Goal: Information Seeking & Learning: Learn about a topic

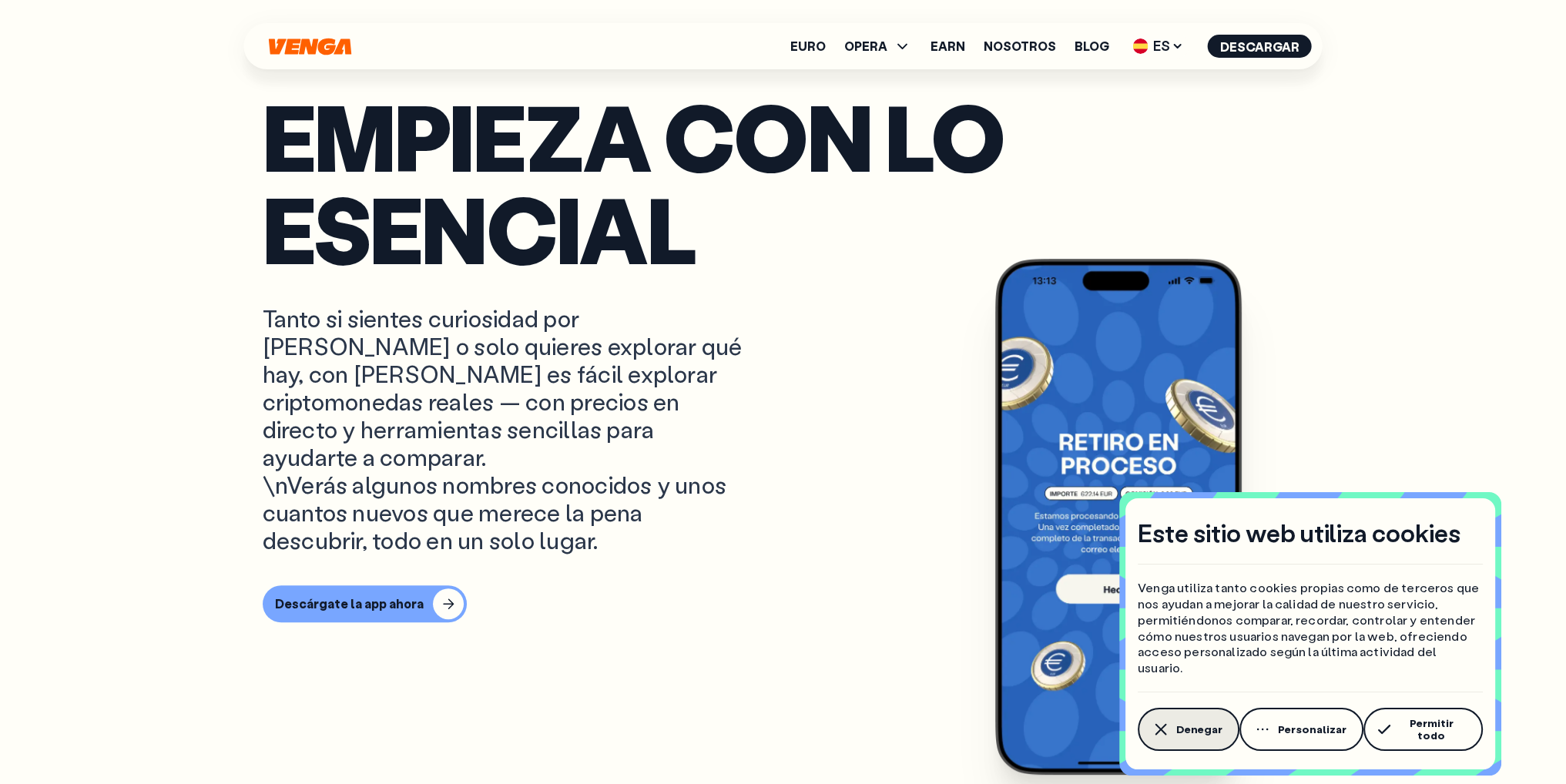
click at [1186, 735] on span "Denegar" at bounding box center [1199, 730] width 46 height 12
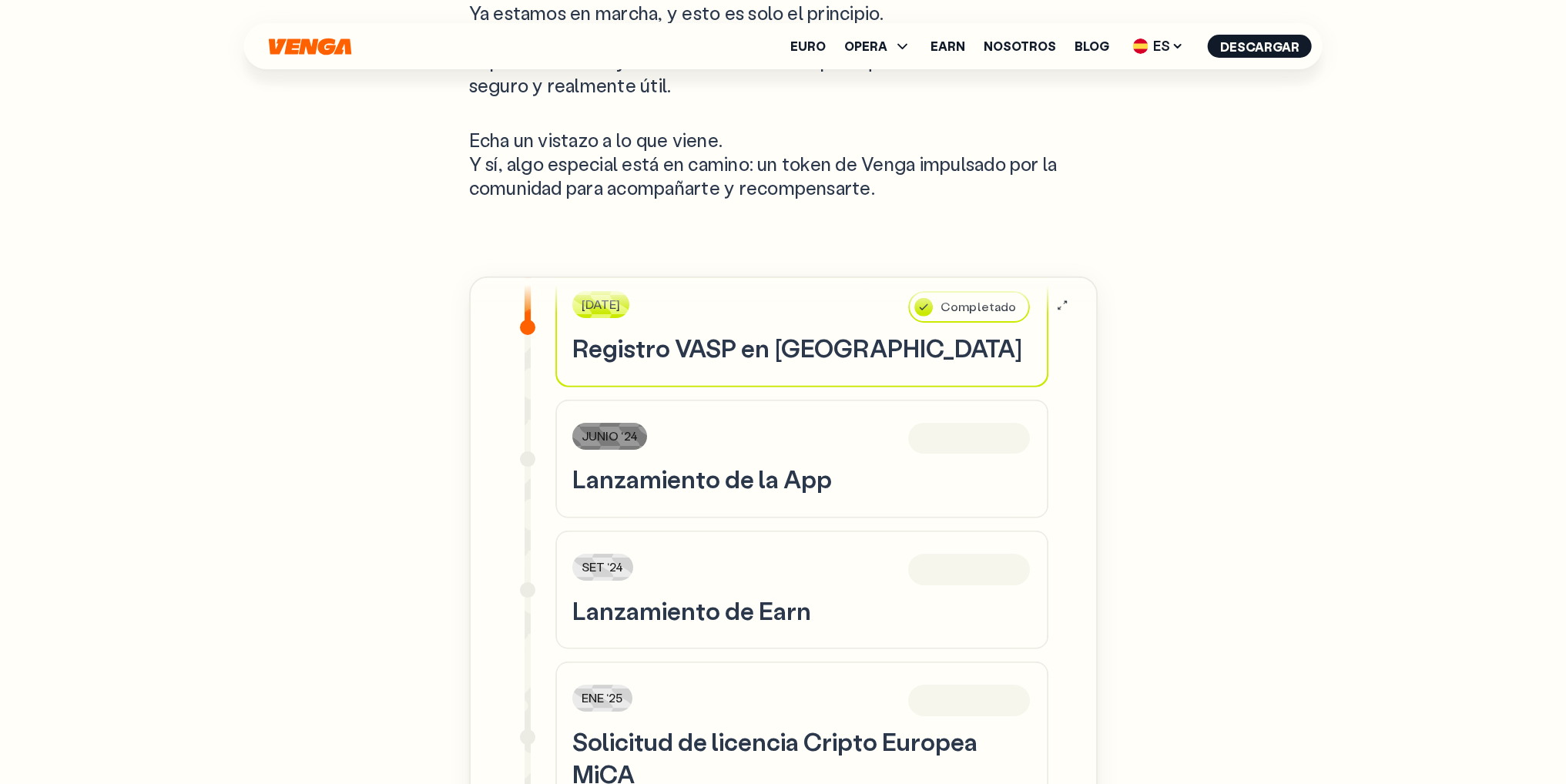
scroll to position [462, 0]
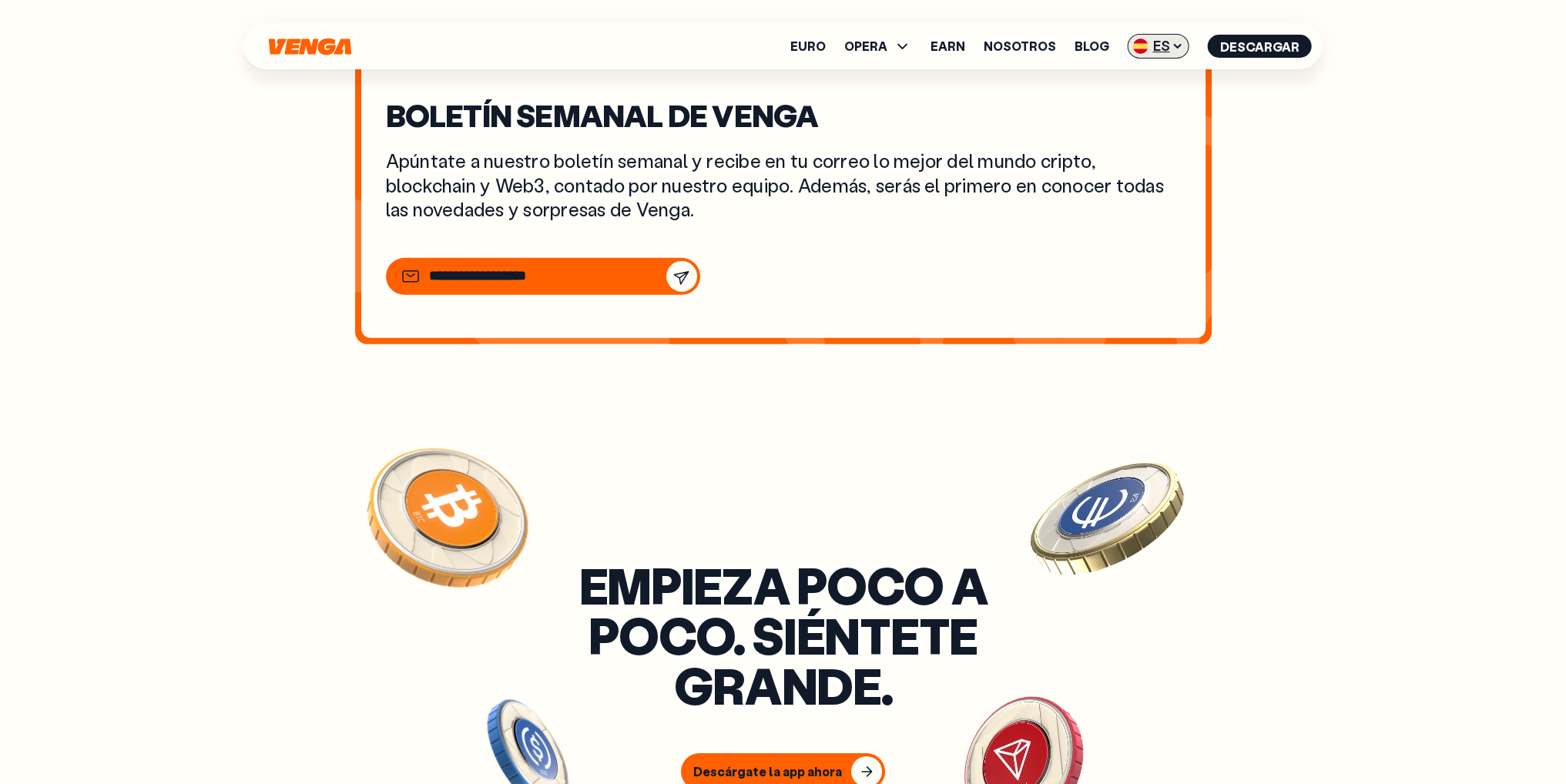
click at [1178, 48] on icon at bounding box center [1178, 46] width 12 height 12
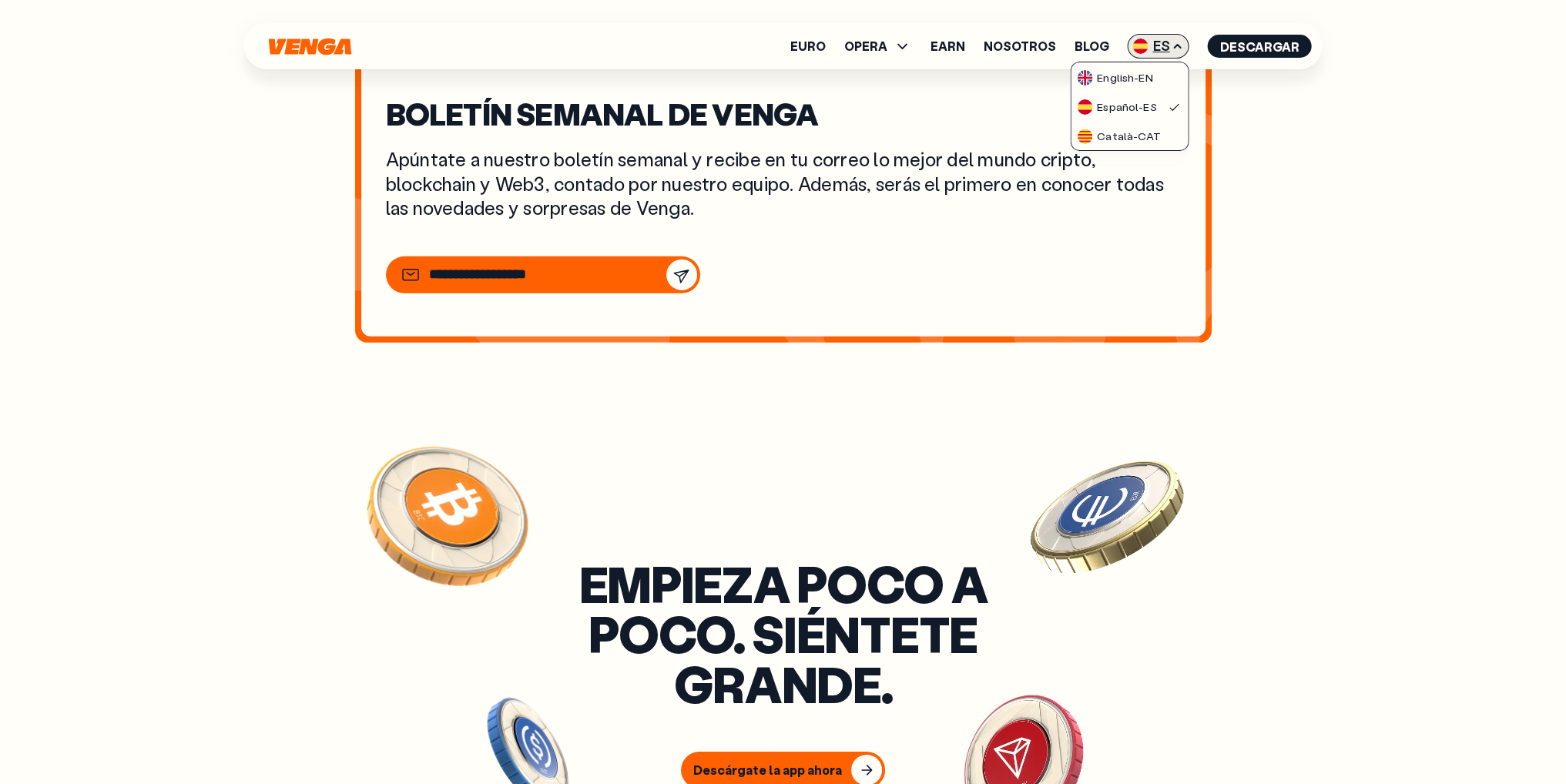
click at [1179, 48] on icon at bounding box center [1178, 46] width 12 height 12
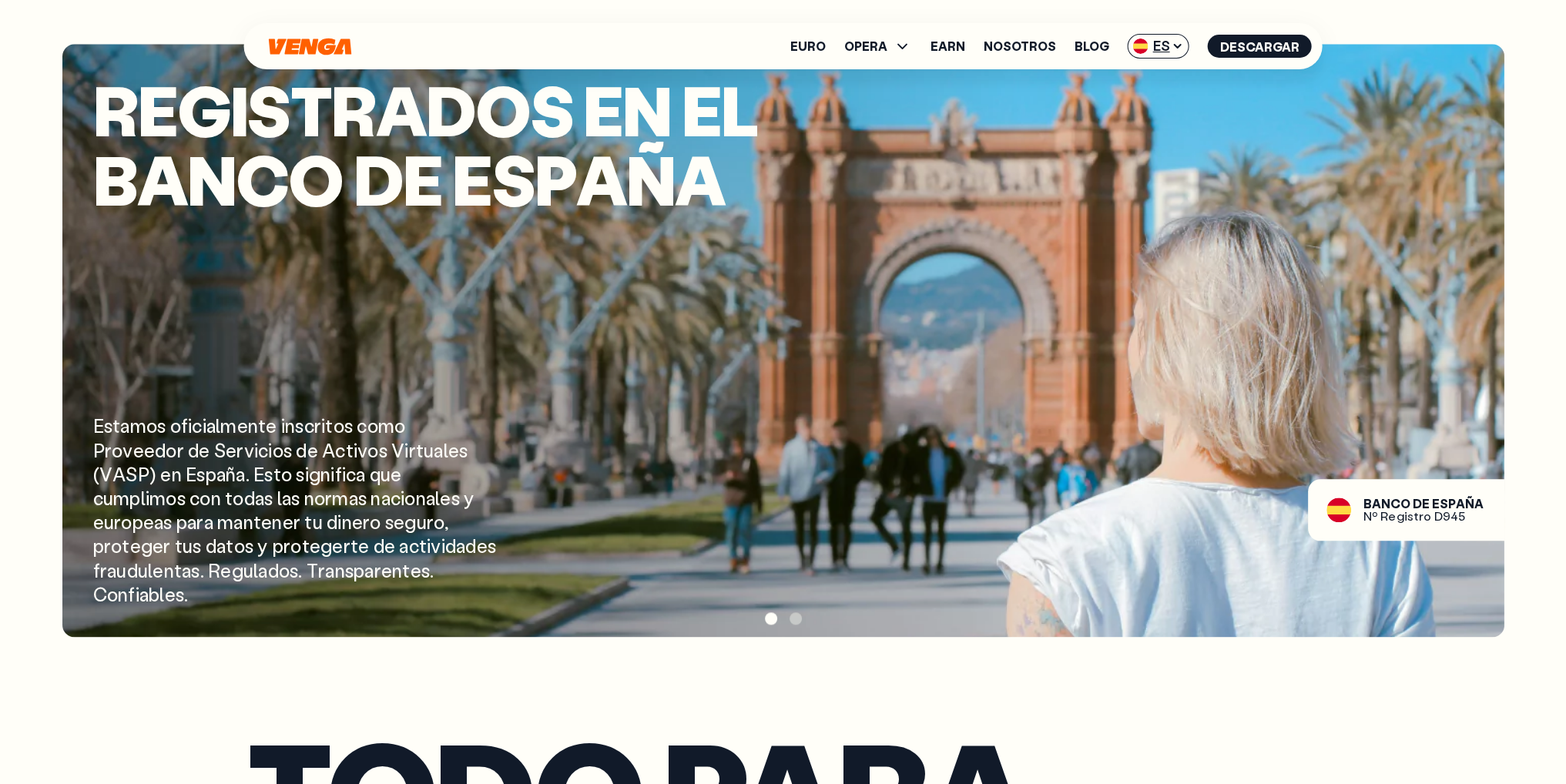
scroll to position [2257, 0]
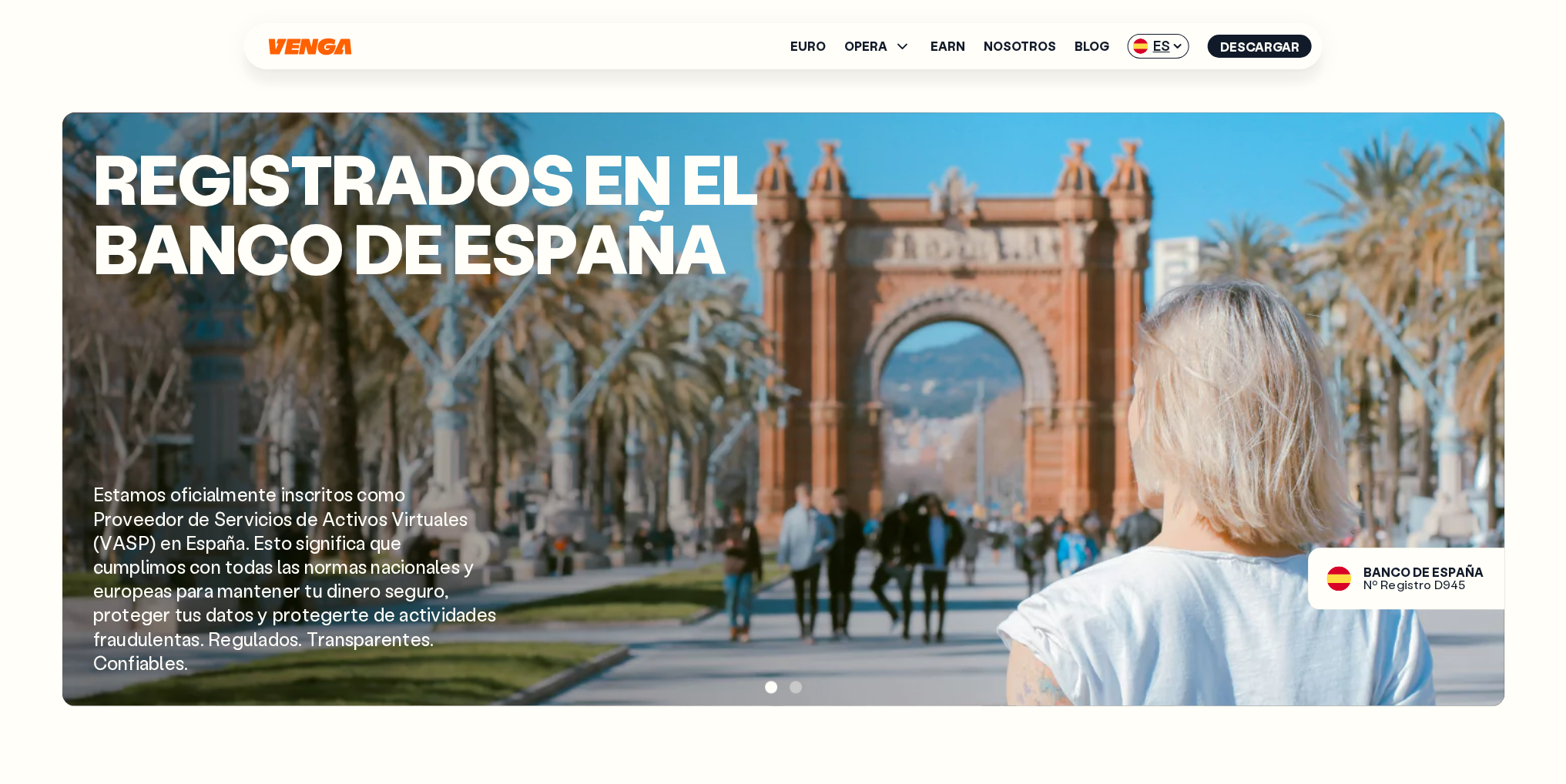
click at [1199, 487] on div "R e g i s t r a d o s e n e l B a n c o d e E s p a ñ a E s t a m o s o f i c i…" at bounding box center [783, 409] width 1442 height 593
click at [791, 692] on div at bounding box center [783, 687] width 1442 height 23
click at [793, 689] on span at bounding box center [796, 687] width 12 height 12
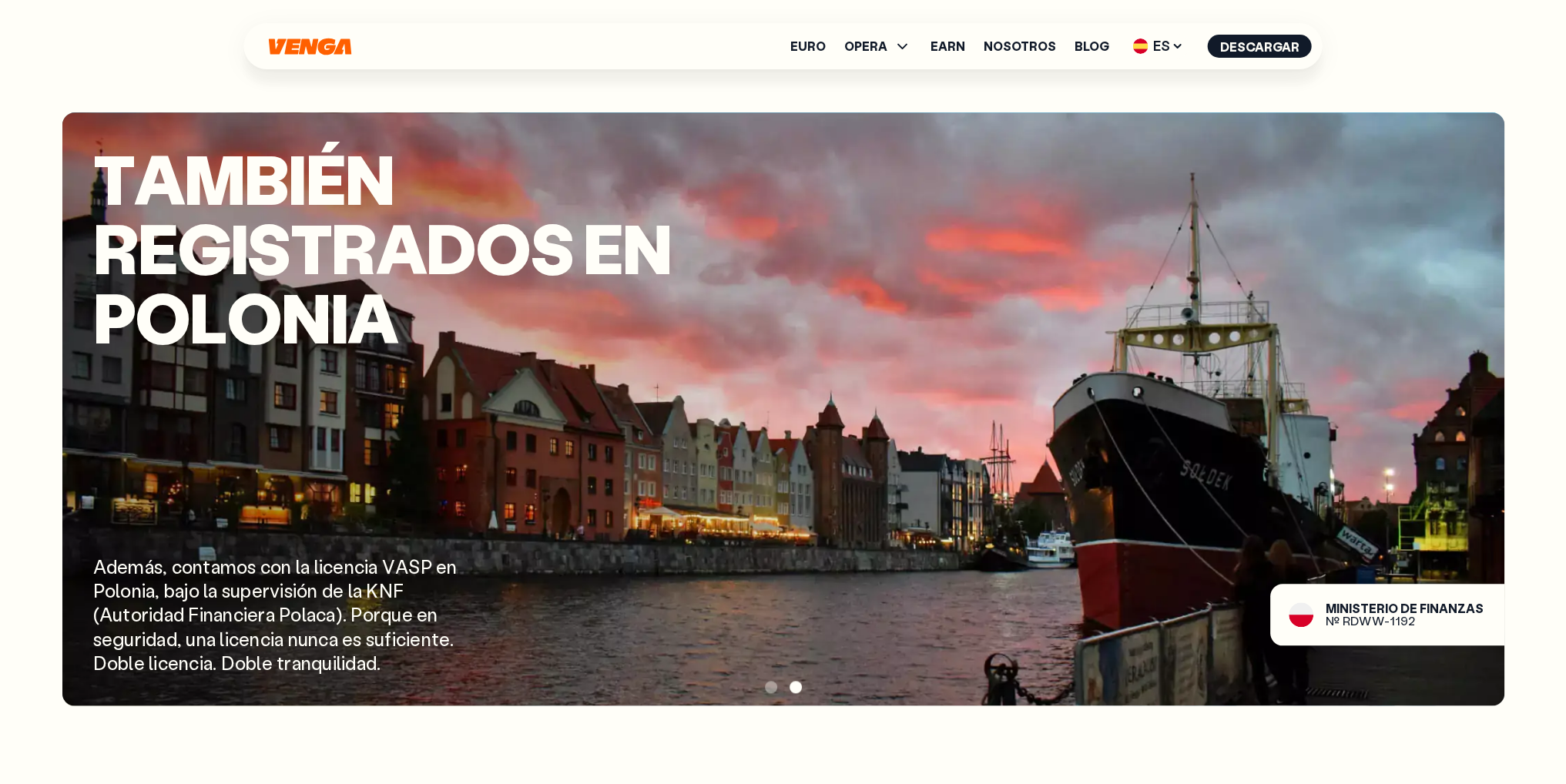
click at [776, 689] on div at bounding box center [783, 687] width 1442 height 23
click at [768, 684] on span at bounding box center [771, 687] width 12 height 12
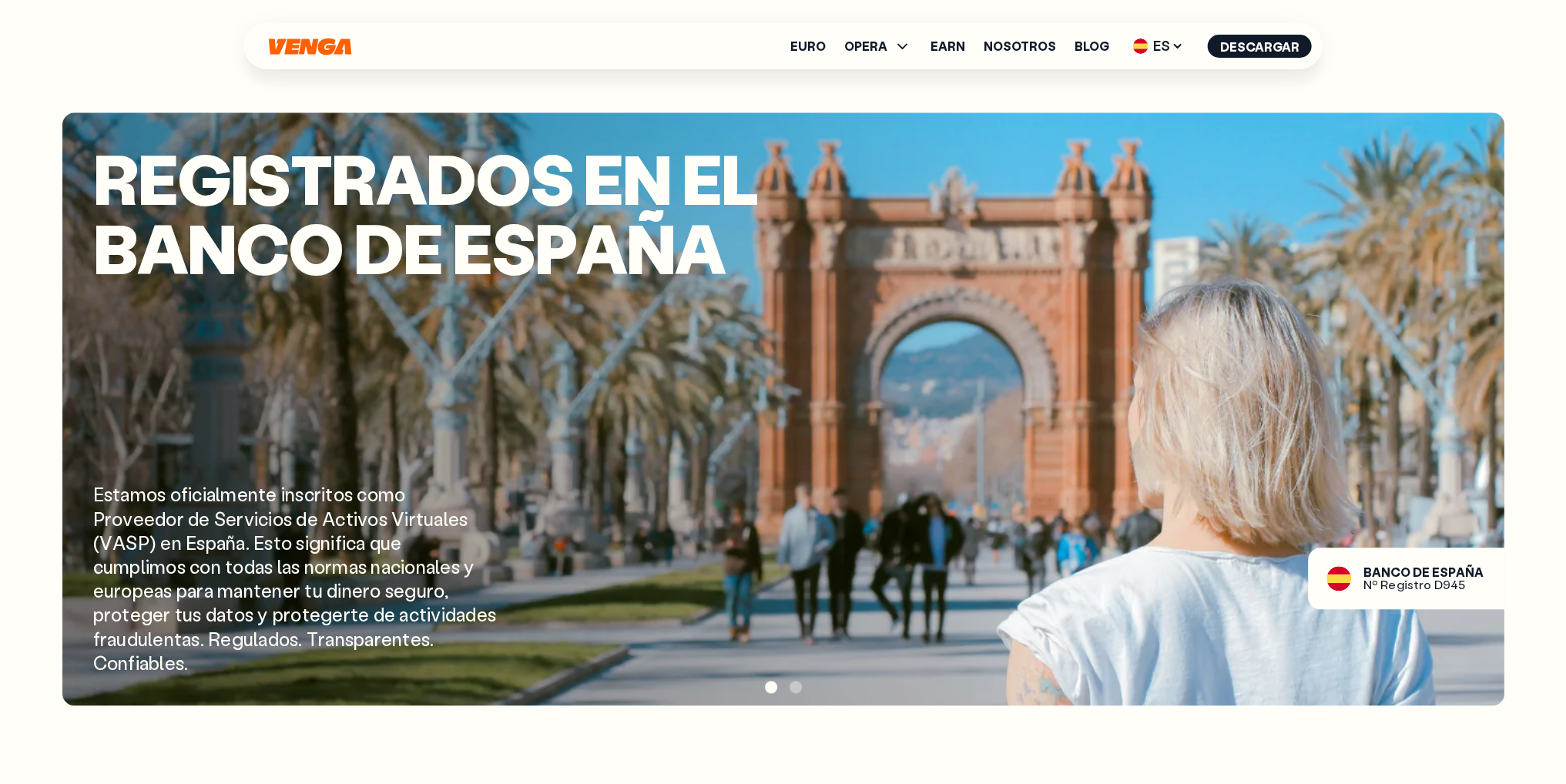
click at [798, 681] on span at bounding box center [796, 687] width 12 height 12
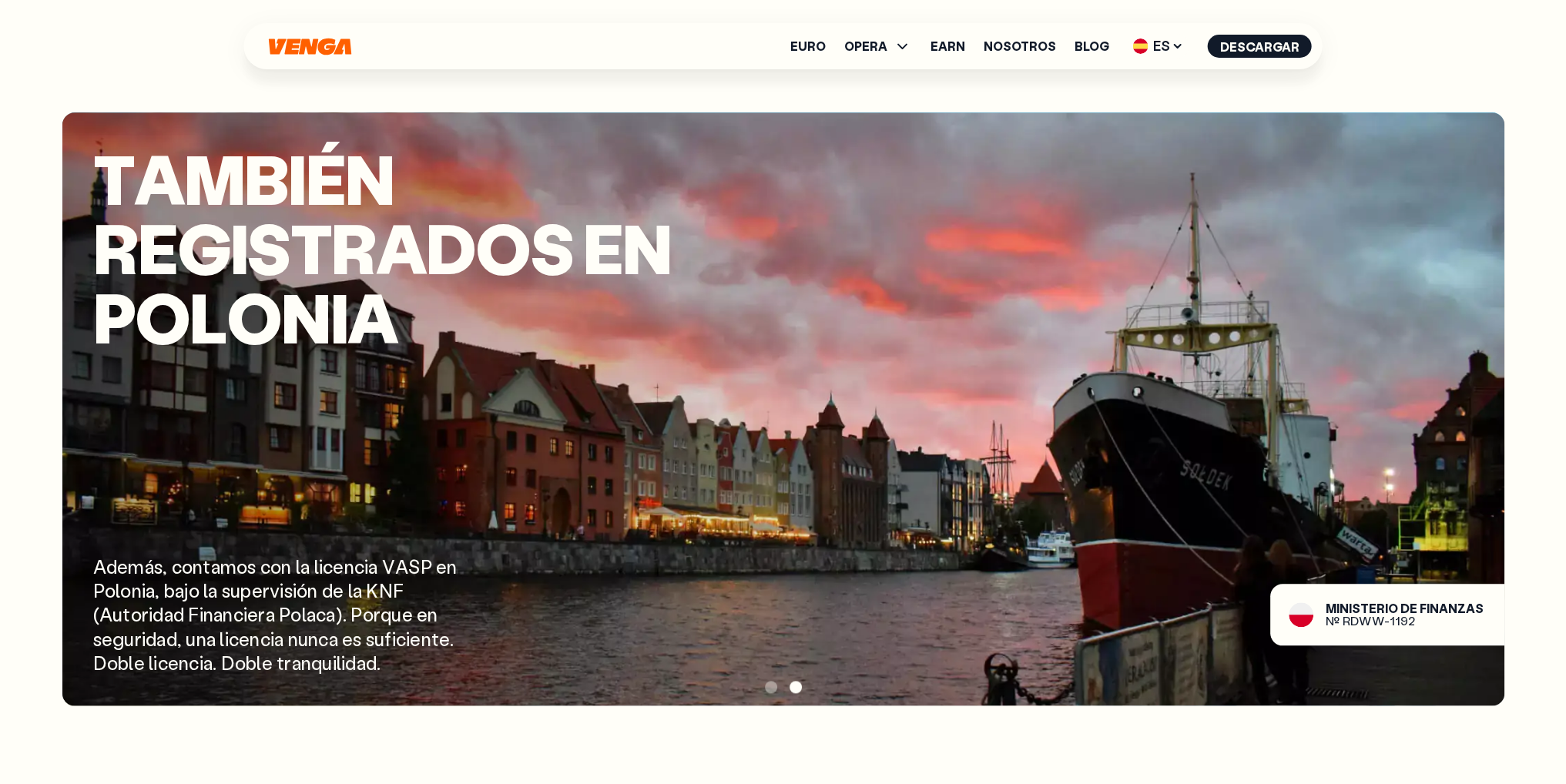
click at [771, 689] on span at bounding box center [771, 687] width 12 height 12
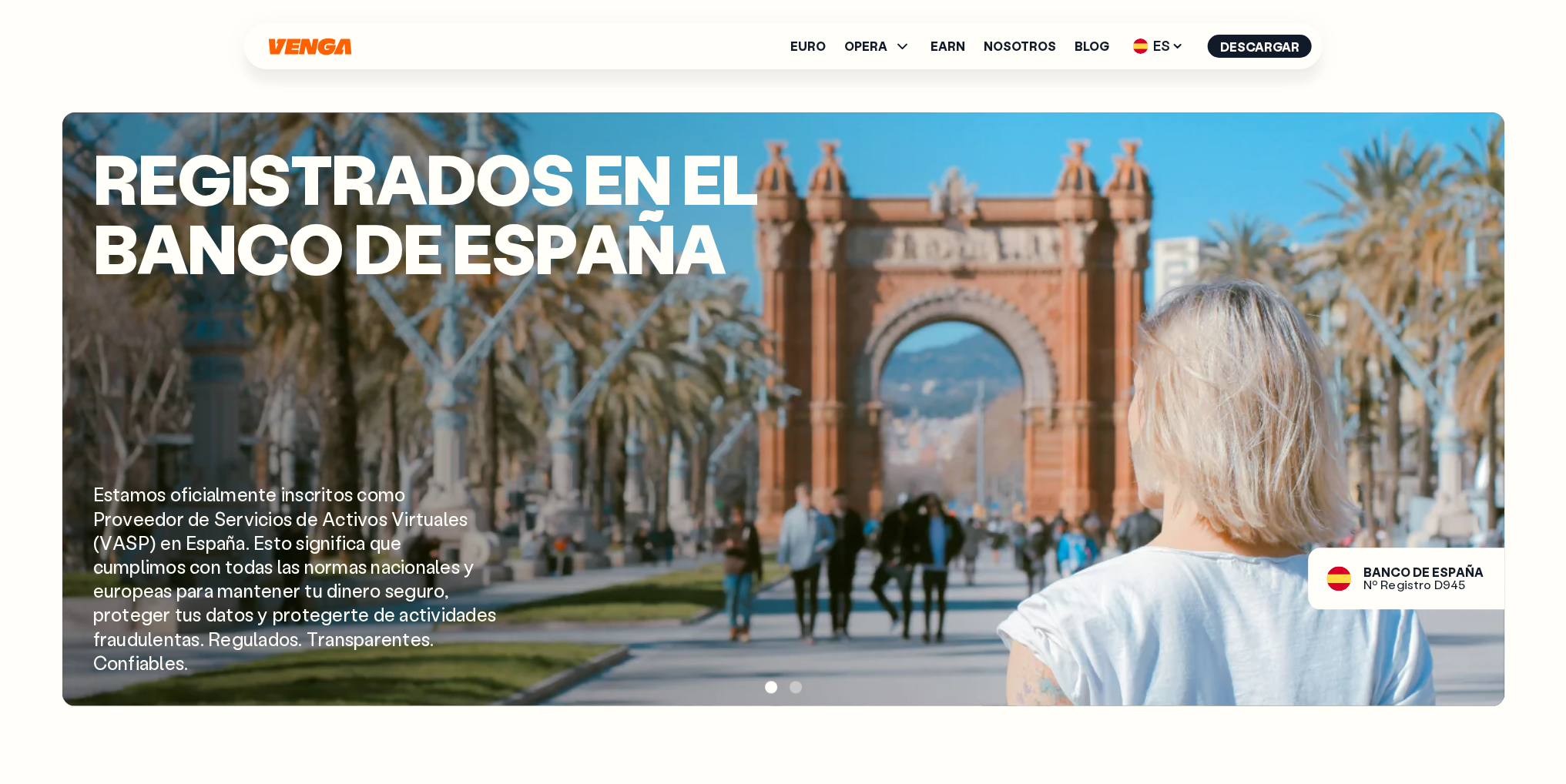
click at [798, 689] on span at bounding box center [796, 687] width 12 height 12
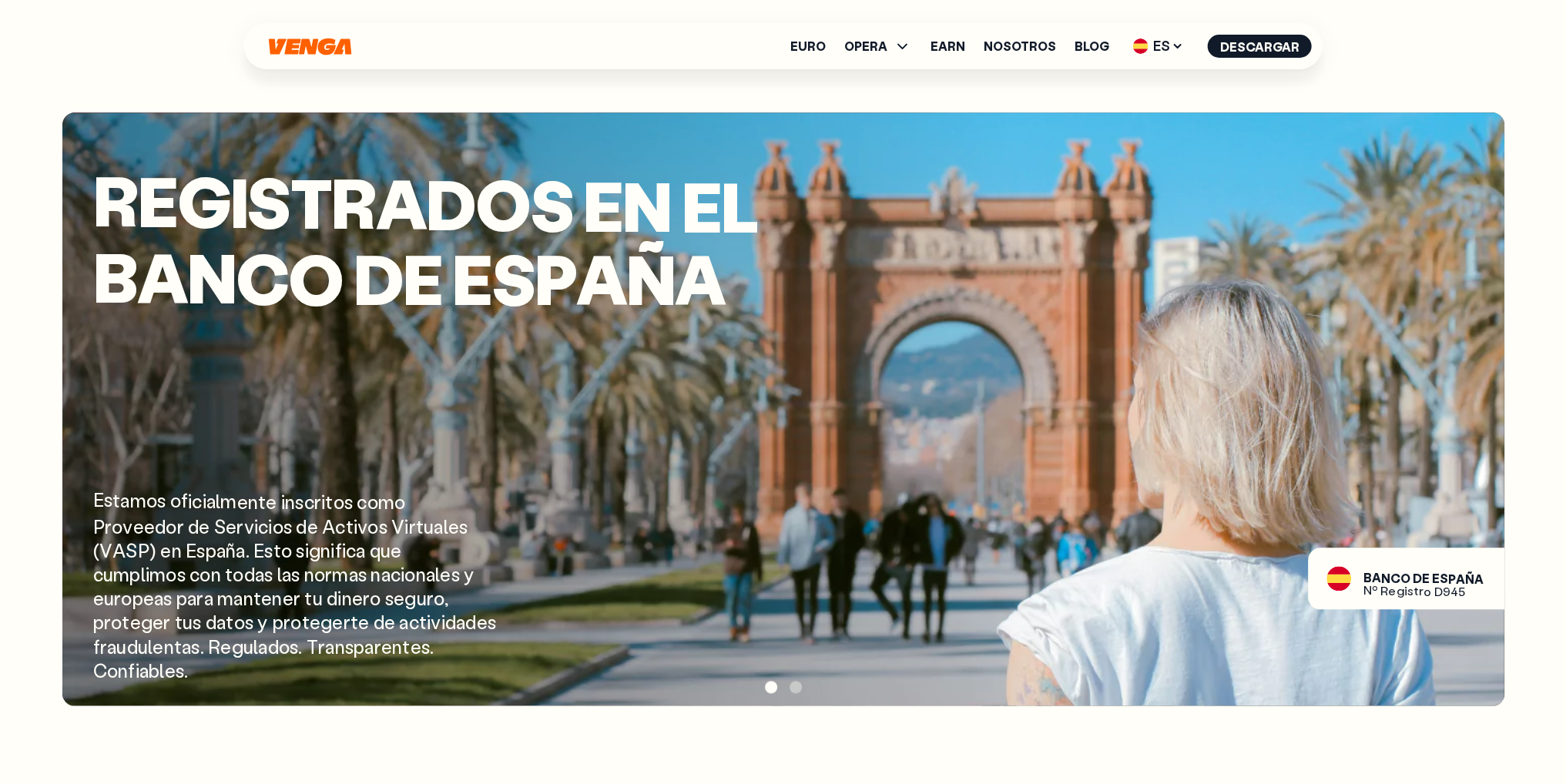
click at [769, 691] on div at bounding box center [783, 687] width 1442 height 23
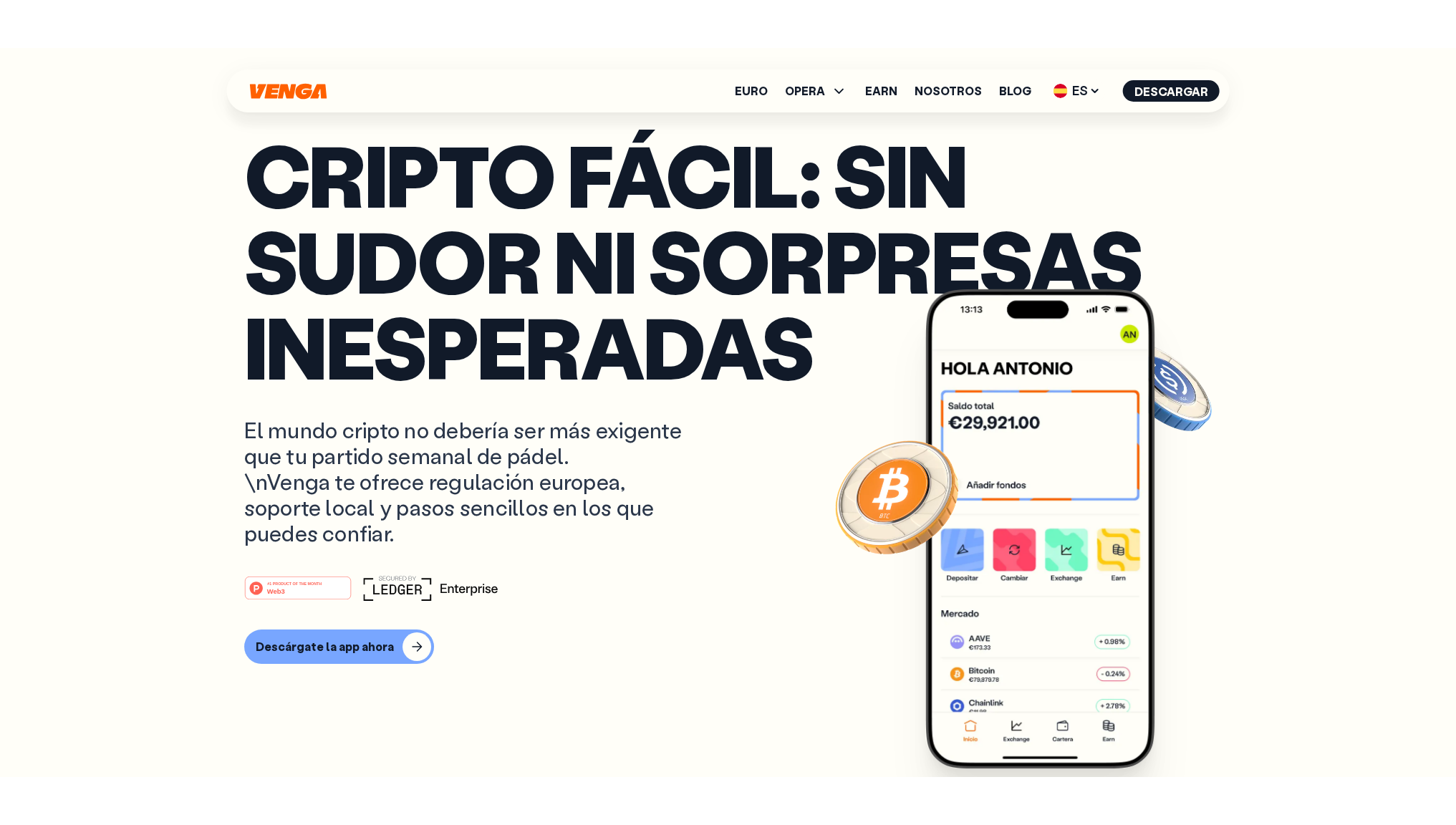
scroll to position [0, 0]
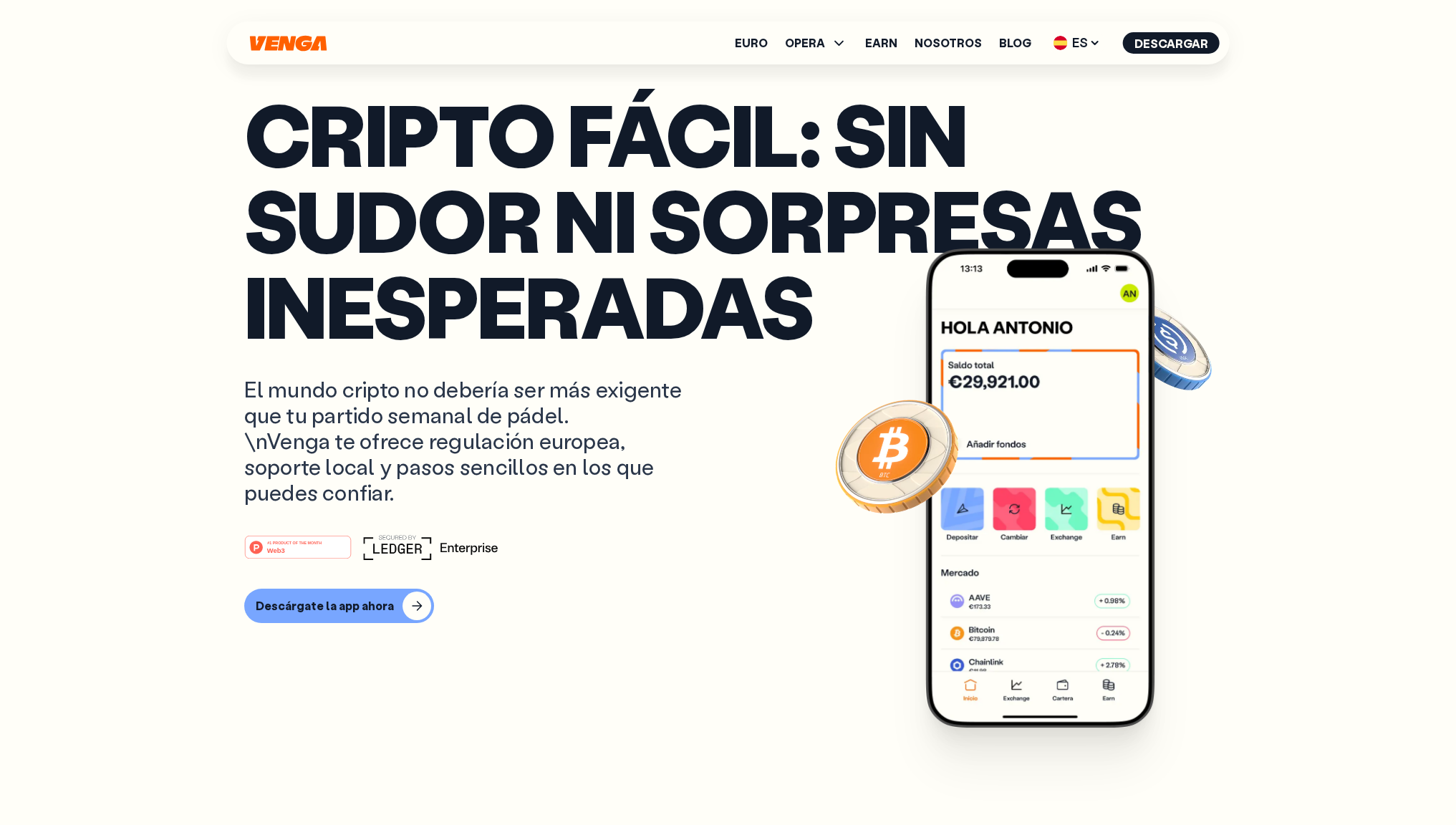
click at [732, 232] on p "Cripto fácil: sin sudor ni sorpresas inesperadas" at bounding box center [728, 219] width 968 height 258
click at [625, 432] on p "El mundo cripto no debería ser más exigente que tu partido semanal de pádel. \n…" at bounding box center [470, 441] width 453 height 129
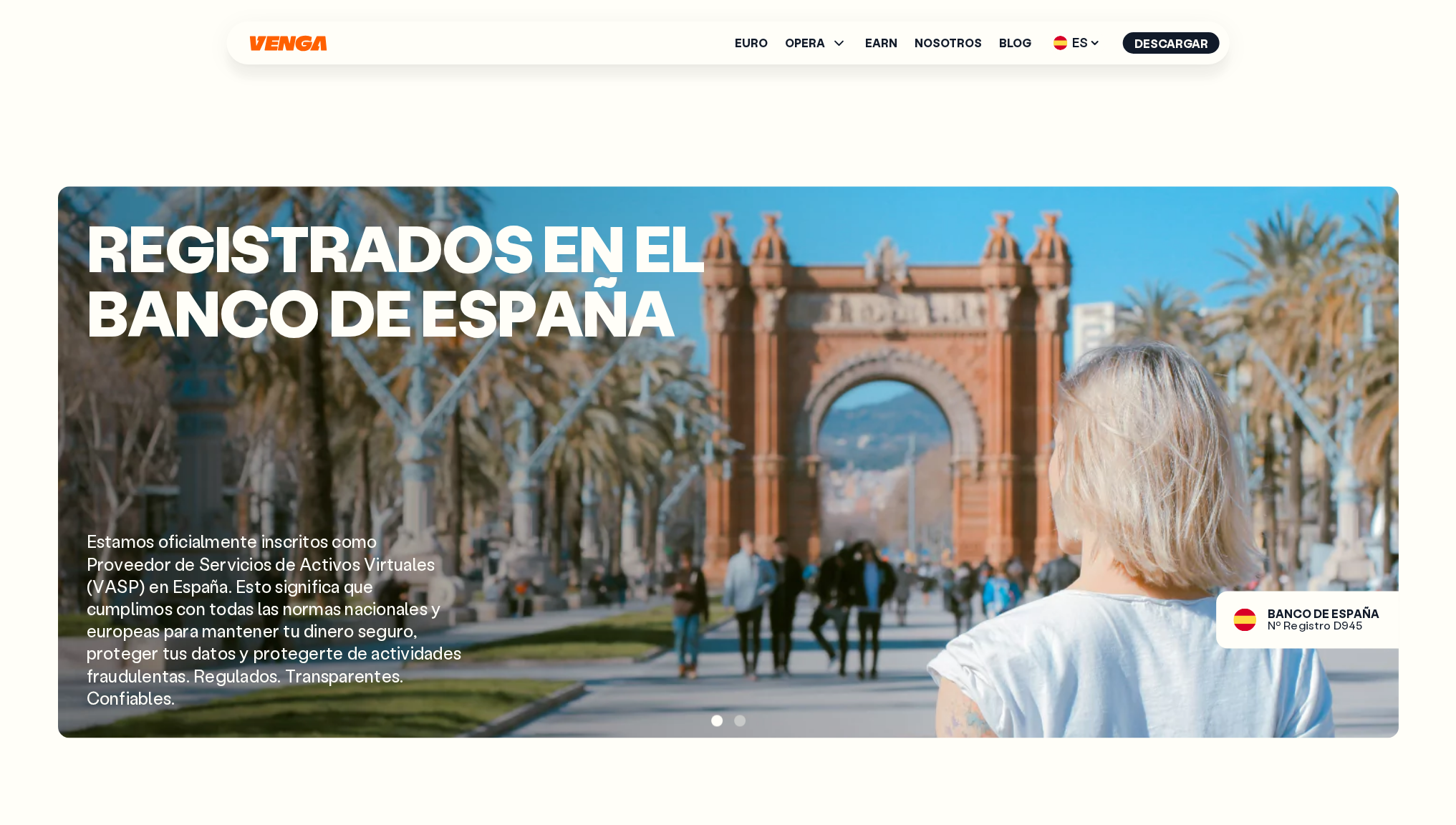
scroll to position [2302, 0]
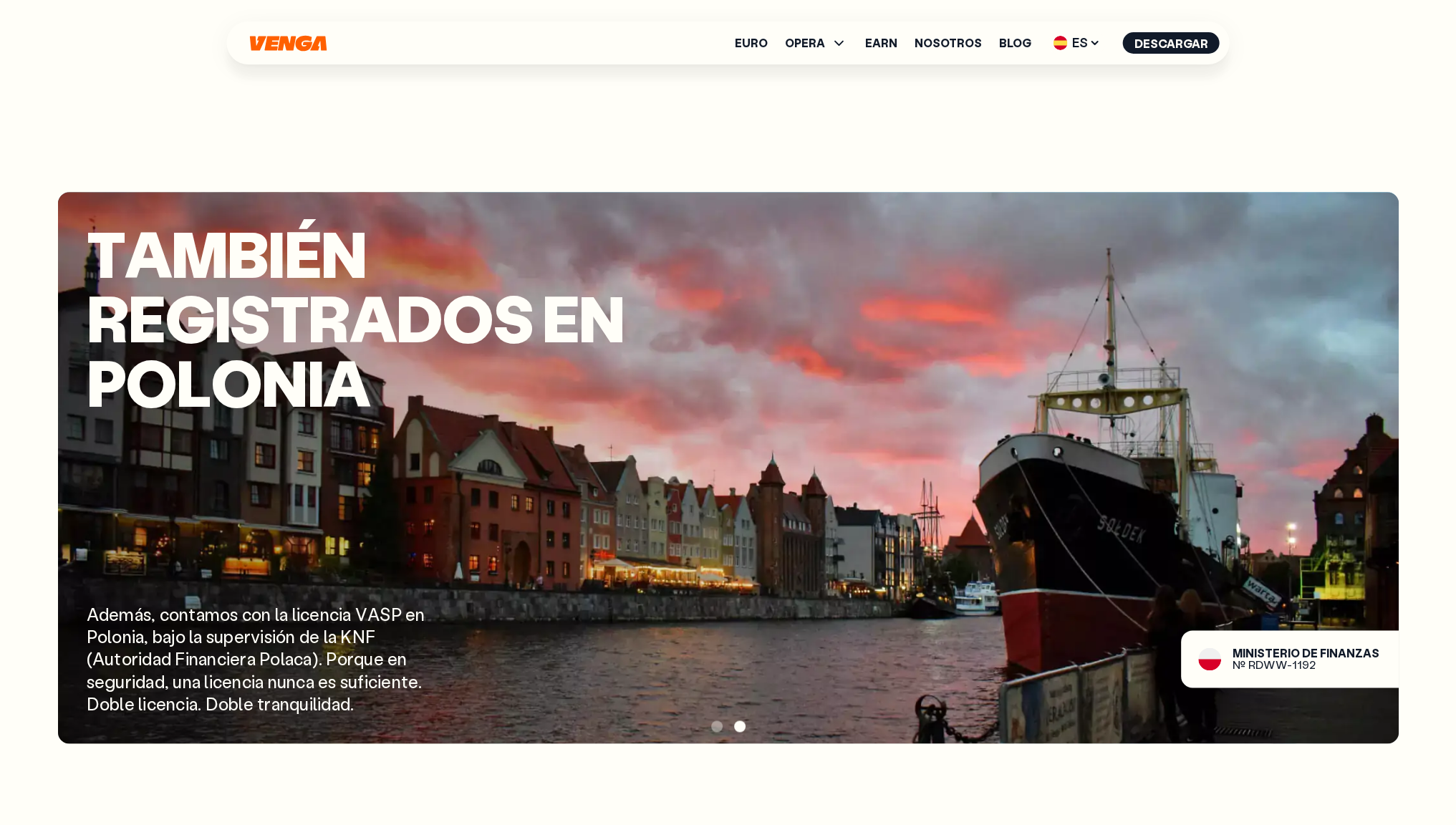
click at [717, 730] on span at bounding box center [717, 726] width 12 height 12
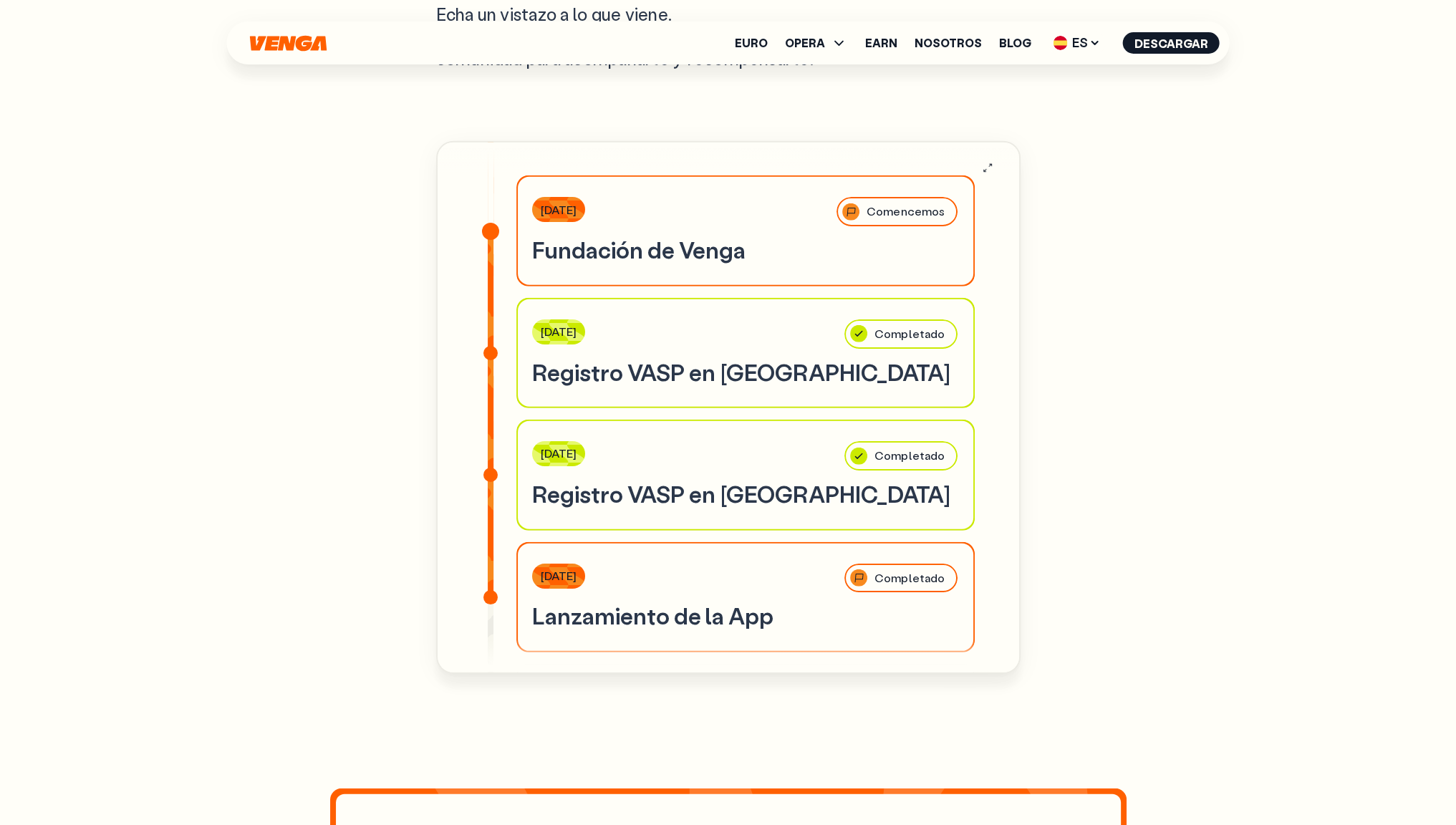
scroll to position [5234, 0]
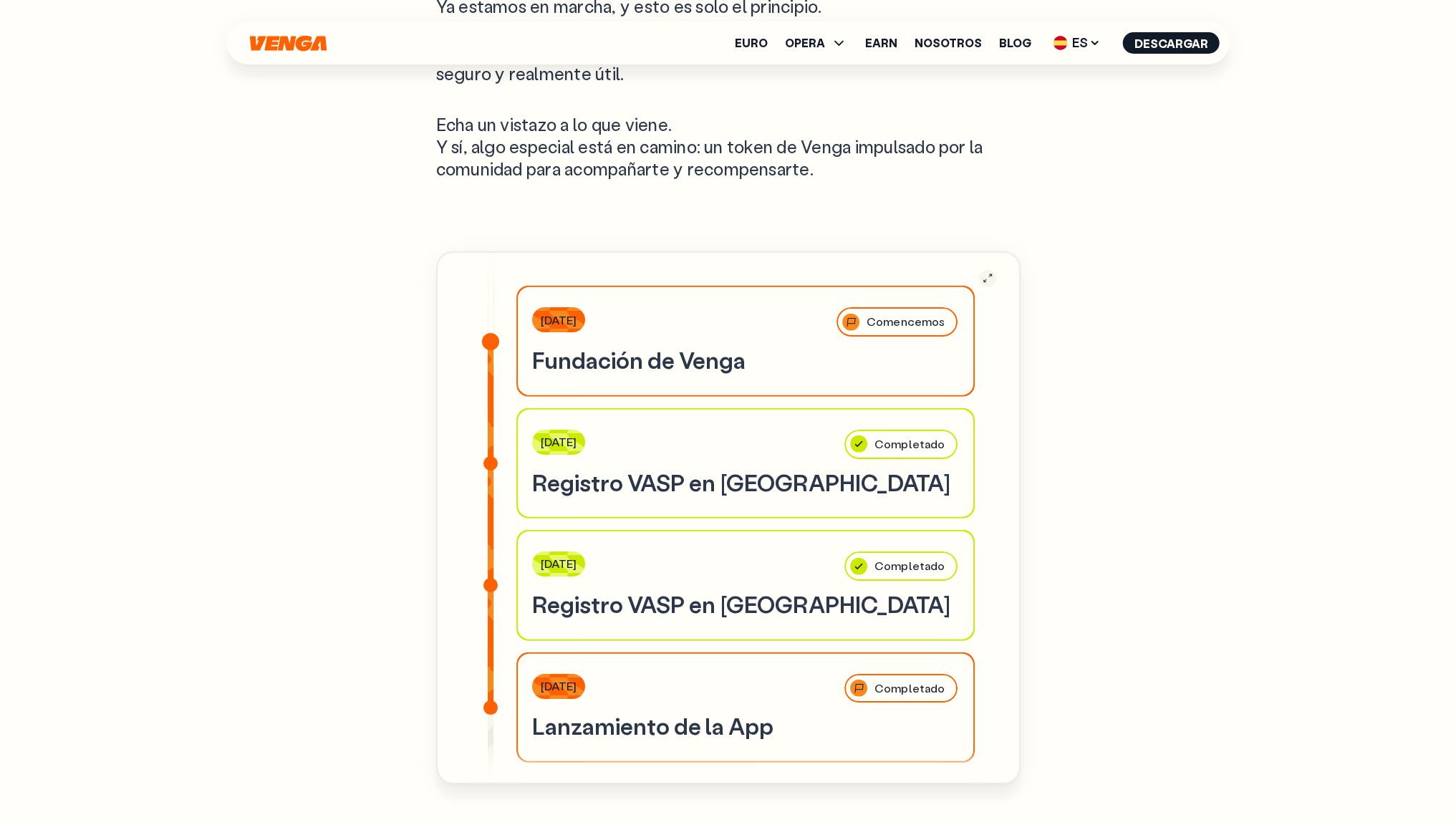
click at [988, 273] on icon "button" at bounding box center [987, 278] width 12 height 12
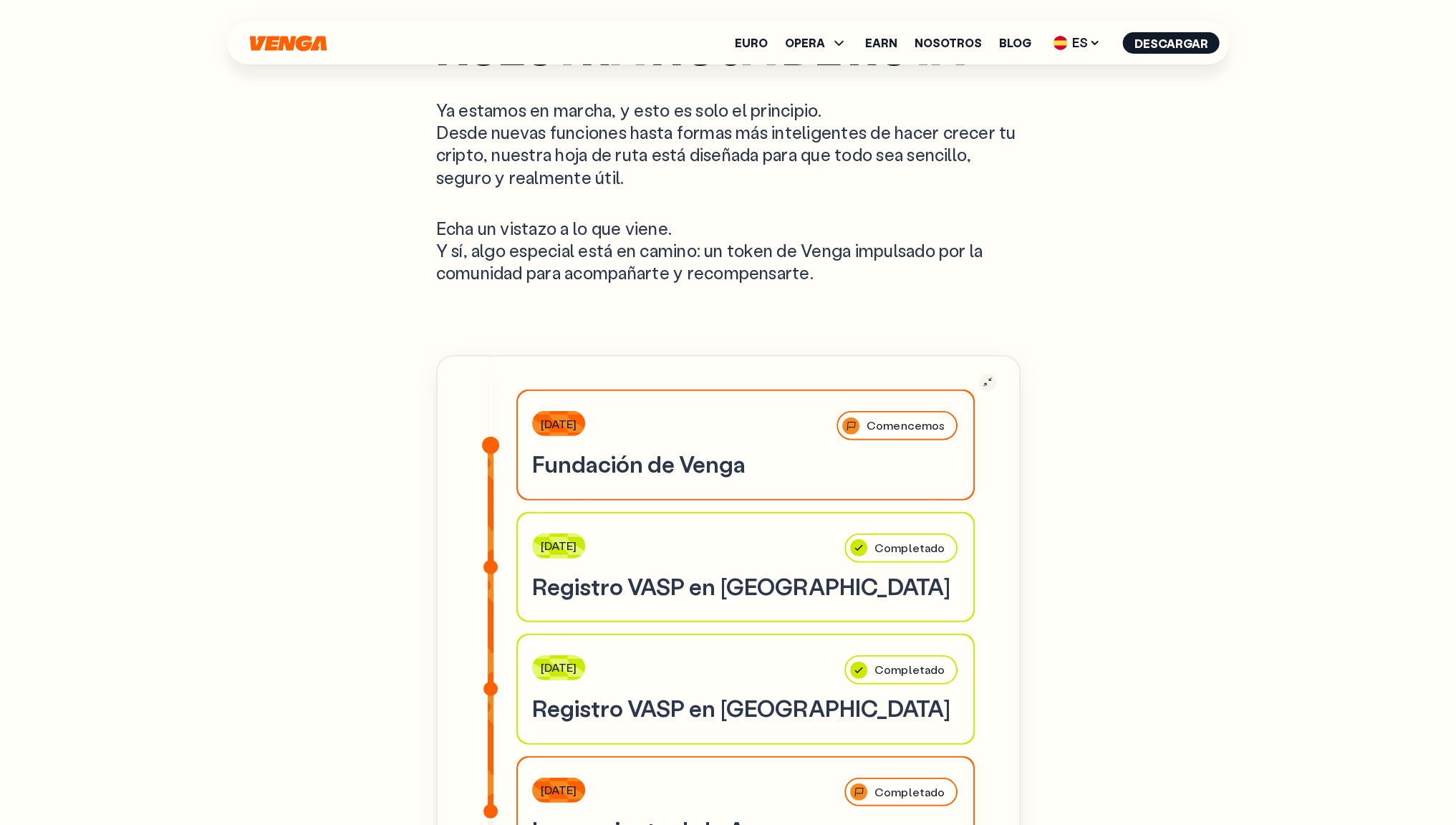
scroll to position [5143, 0]
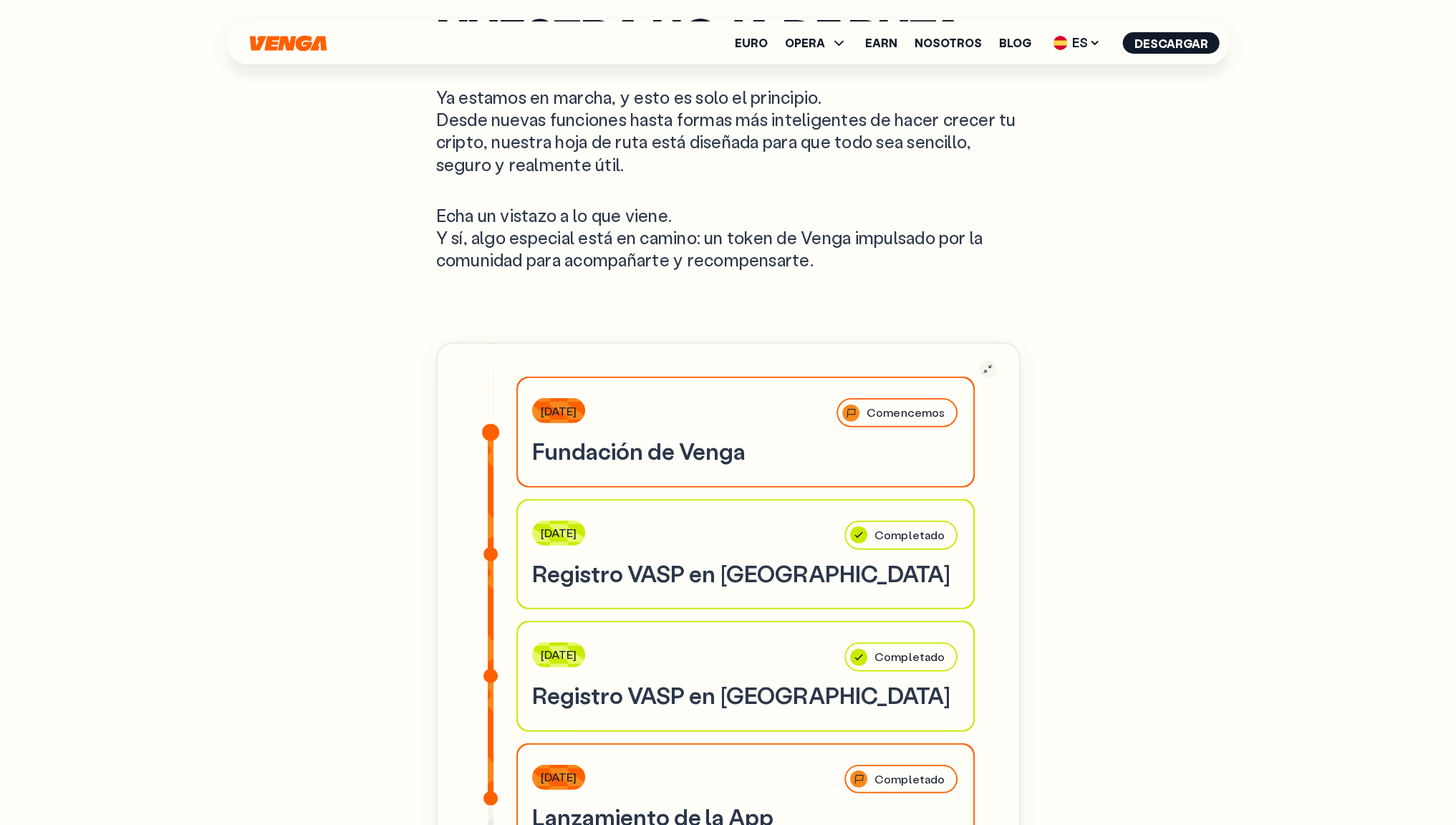
click at [988, 367] on icon "button" at bounding box center [987, 369] width 12 height 12
click at [879, 419] on div "Comencemos" at bounding box center [897, 412] width 124 height 32
click at [607, 412] on div "[DATE] Comencemos" at bounding box center [745, 413] width 426 height 31
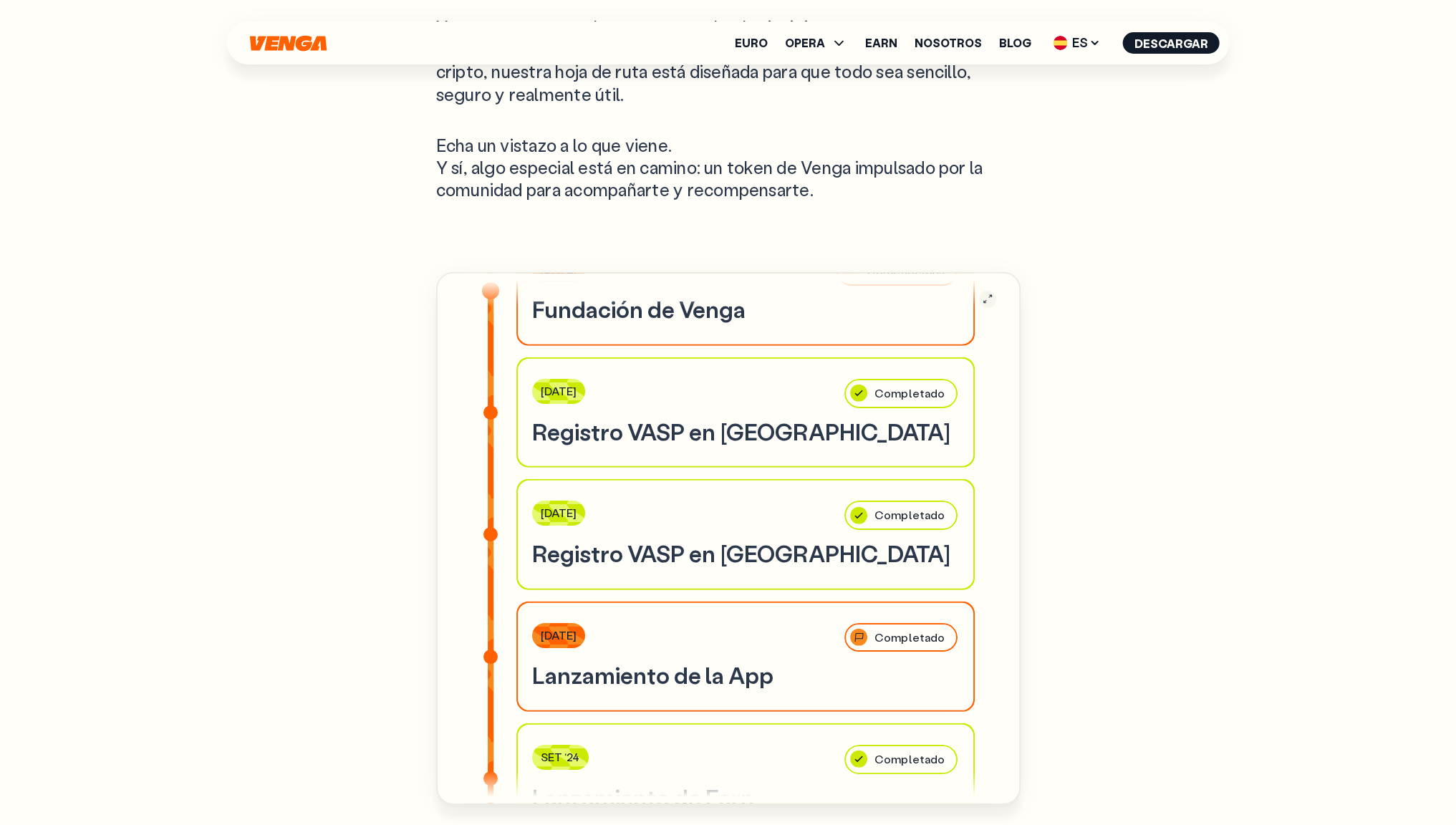
scroll to position [5214, 0]
click at [1215, 452] on div "Nuestra Hoja [PERSON_NAME] Ya estamos en marcha, y esto es solo el principio. D…" at bounding box center [728, 564] width 1031 height 1393
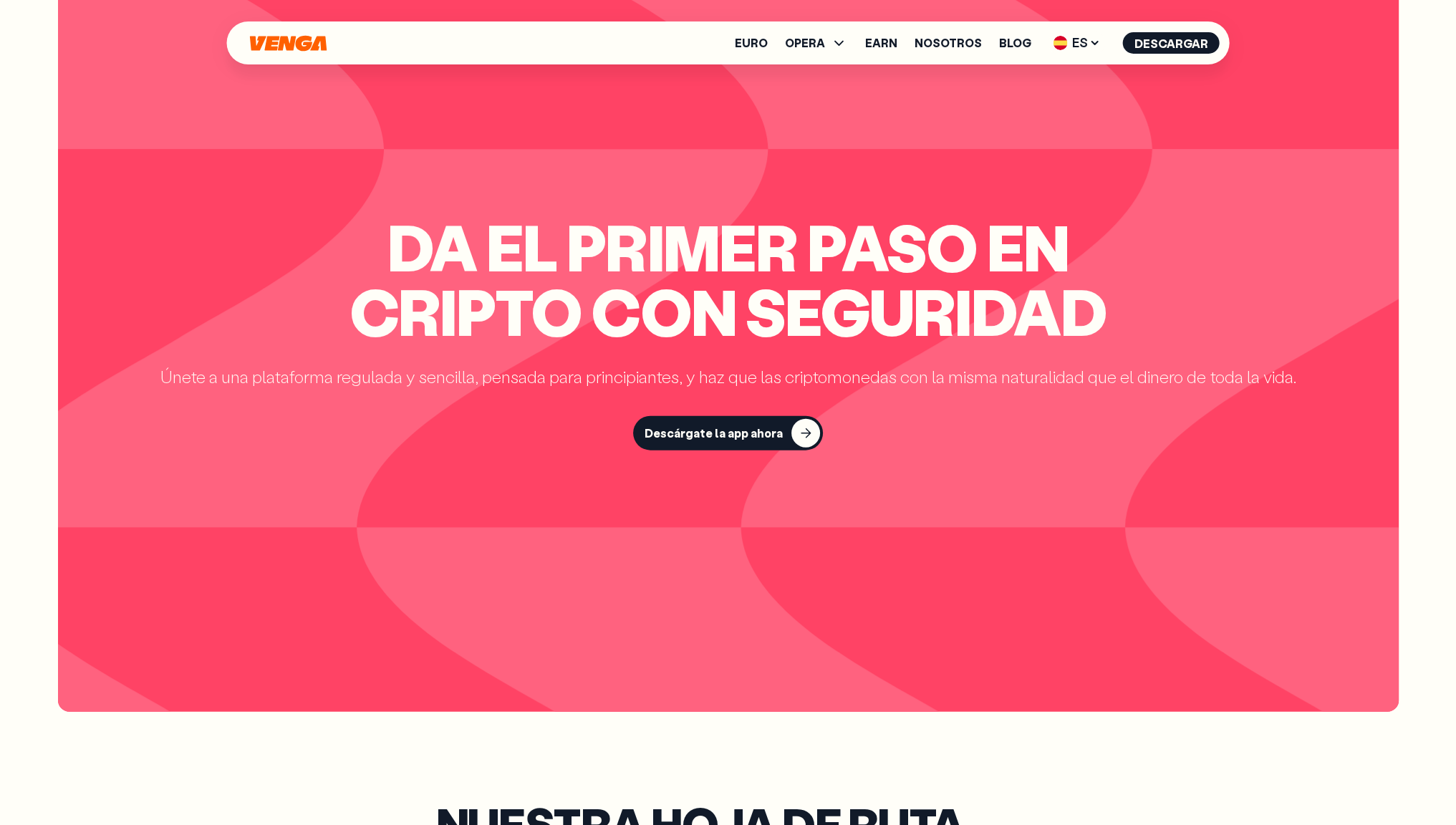
scroll to position [4354, 0]
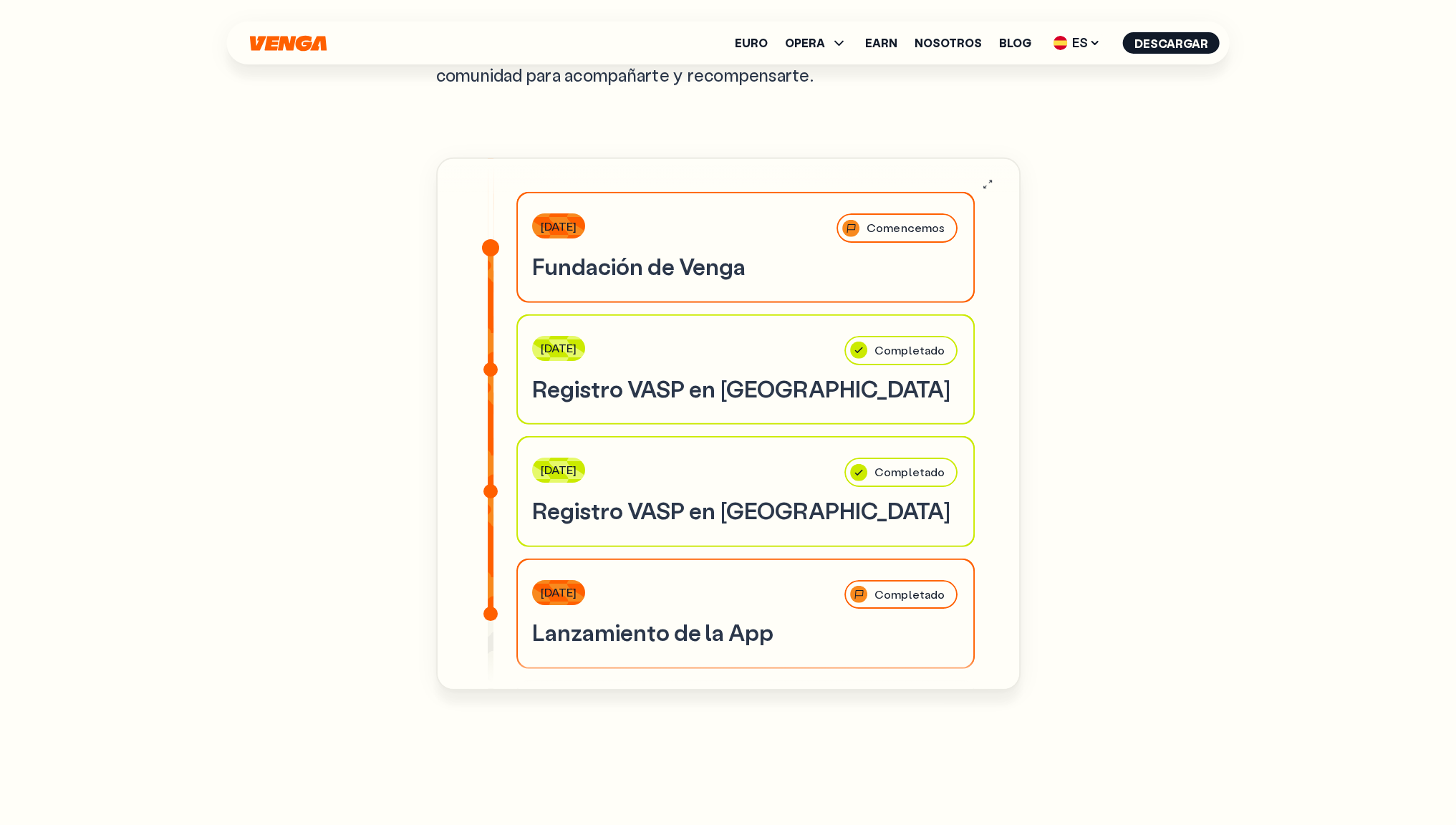
scroll to position [5356, 0]
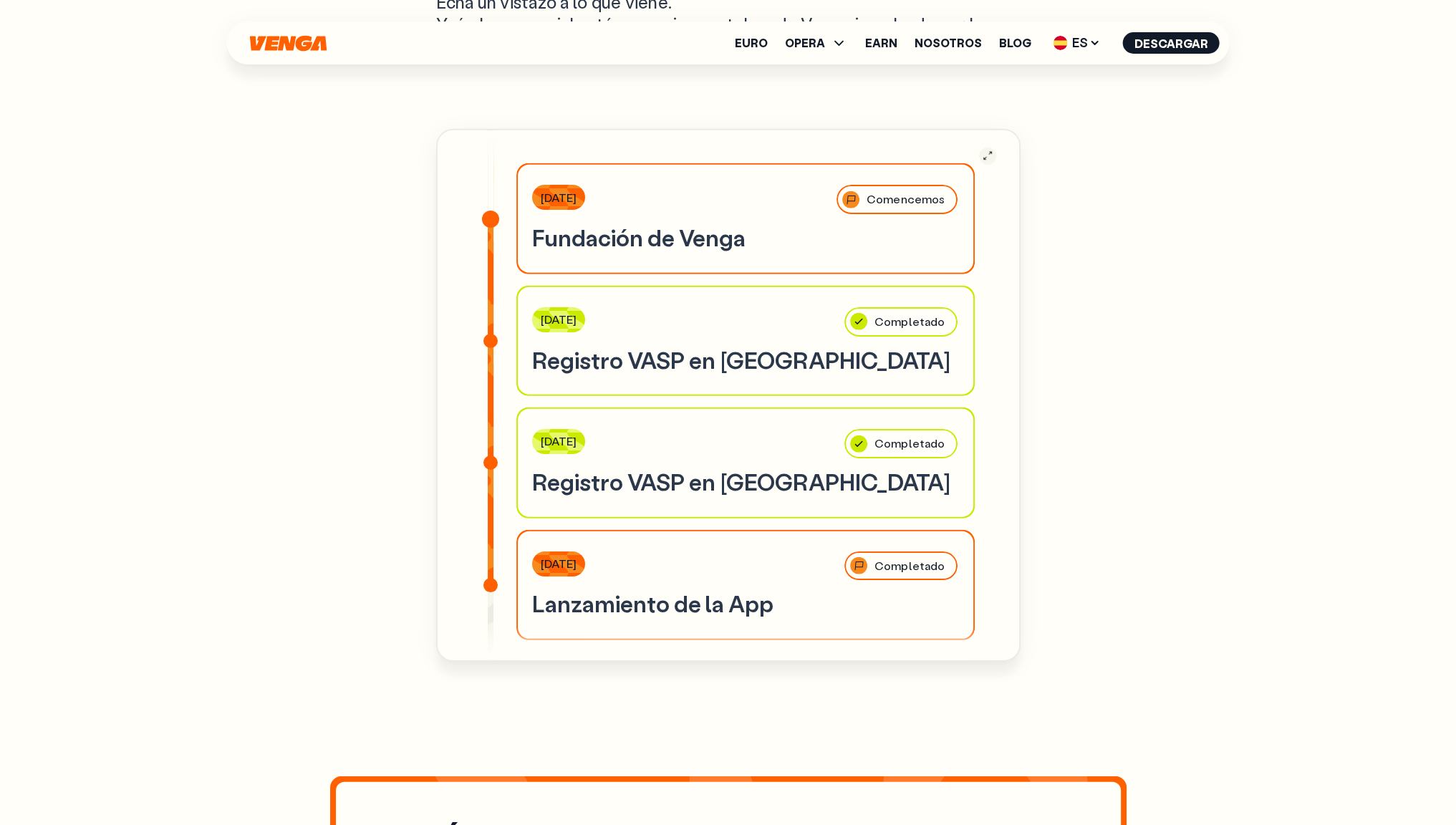
click at [994, 149] on article "Ago ‘23 Comencemos Fundación de Venga Feb ‘24 Completado Registro VASP en Españ…" at bounding box center [728, 395] width 584 height 533
click at [991, 149] on icon "button" at bounding box center [987, 155] width 12 height 12
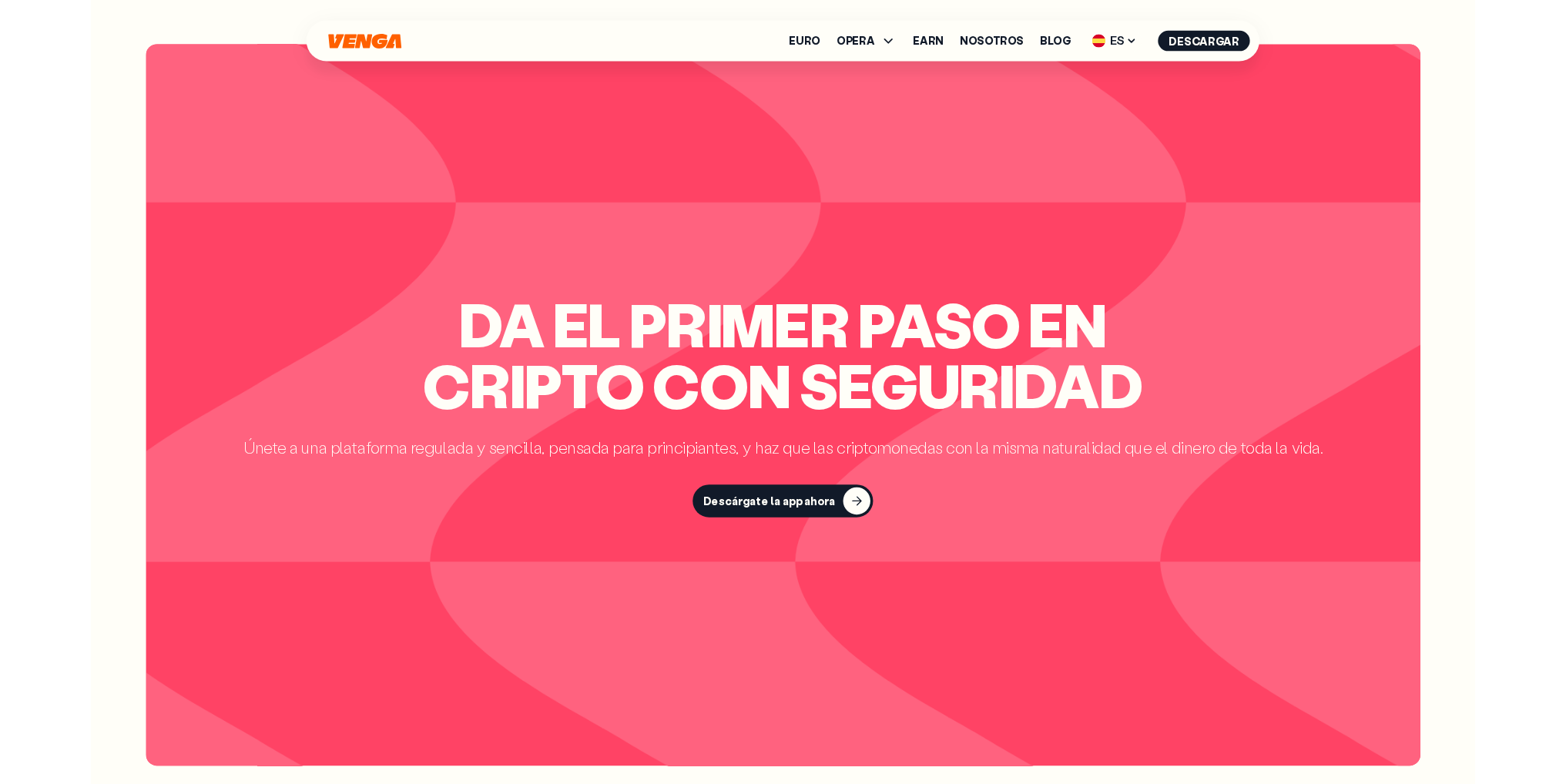
scroll to position [4570, 0]
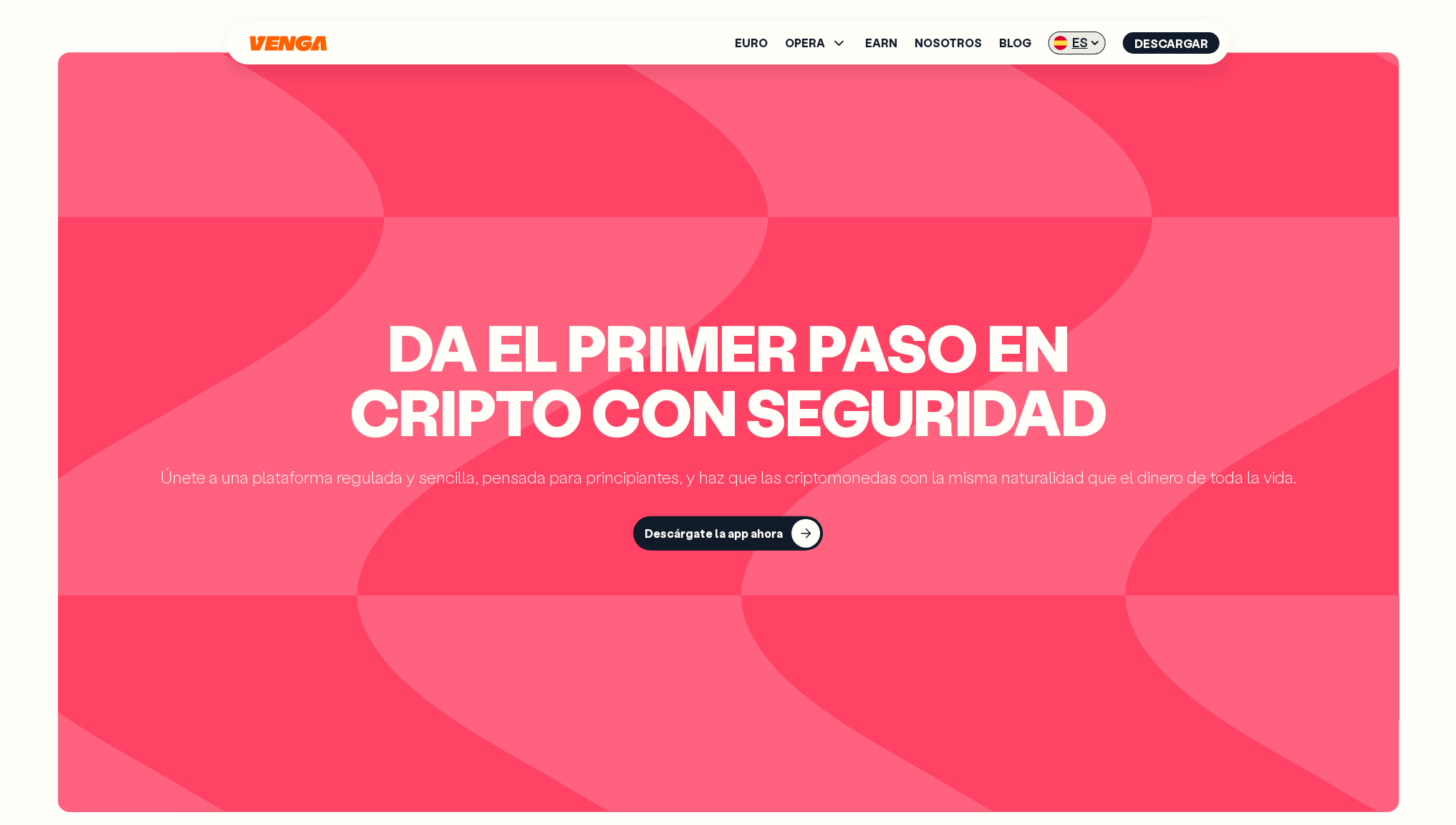
click at [1090, 41] on span "ES" at bounding box center [1077, 43] width 57 height 23
click at [1189, 486] on div "Únete a una plataforma regulada y sencilla, pensada para principiantes, y haz q…" at bounding box center [728, 477] width 1136 height 22
